Goal: Information Seeking & Learning: Learn about a topic

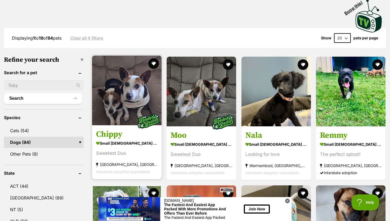
click at [127, 134] on h3 "Chippy" at bounding box center [127, 134] width 62 height 10
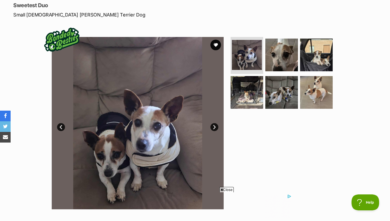
scroll to position [72, 0]
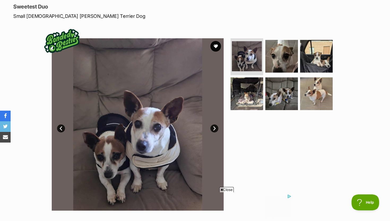
click at [211, 129] on link "Next" at bounding box center [214, 128] width 8 height 8
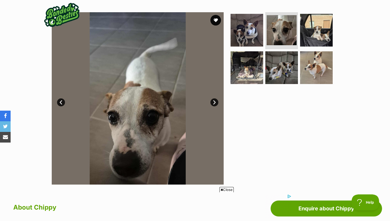
scroll to position [99, 0]
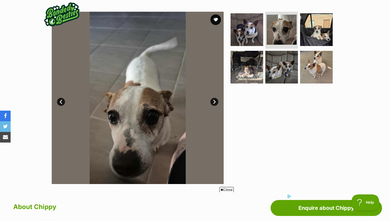
click at [215, 103] on link "Next" at bounding box center [214, 102] width 8 height 8
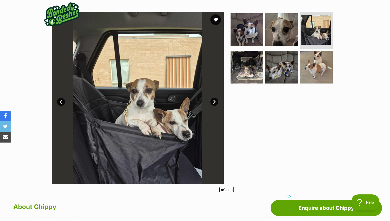
click at [215, 103] on link "Next" at bounding box center [214, 102] width 8 height 8
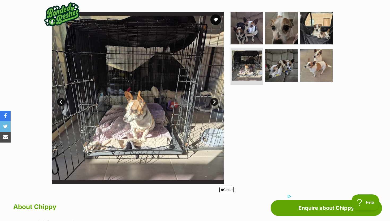
click at [215, 103] on link "Next" at bounding box center [214, 102] width 8 height 8
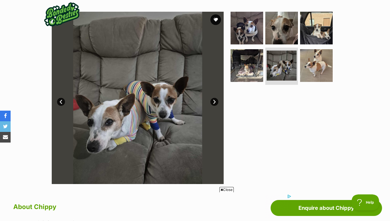
click at [215, 103] on link "Next" at bounding box center [214, 102] width 8 height 8
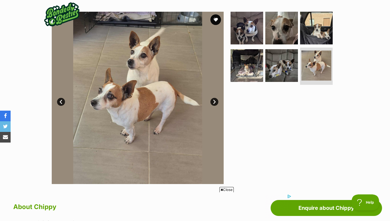
click at [215, 103] on link "Next" at bounding box center [214, 102] width 8 height 8
